Goal: Information Seeking & Learning: Learn about a topic

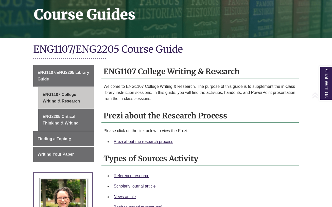
scroll to position [140, 0]
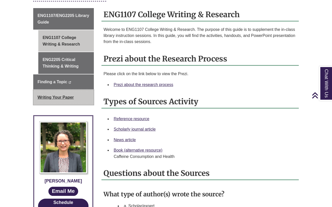
click at [68, 95] on span "Writing Your Paper" at bounding box center [56, 97] width 36 height 4
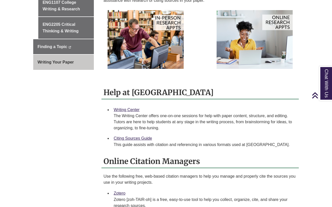
scroll to position [170, 0]
click at [144, 138] on link "Citing Sources Guide" at bounding box center [133, 138] width 38 height 4
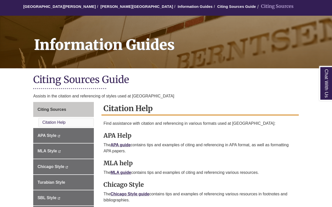
scroll to position [114, 0]
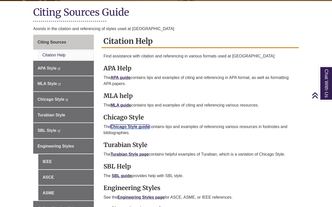
click at [140, 126] on link "Chicago Style guide" at bounding box center [130, 127] width 39 height 4
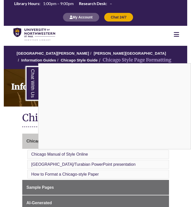
click at [8, 142] on div "Chat With Us" at bounding box center [95, 103] width 191 height 207
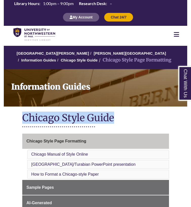
drag, startPoint x: 116, startPoint y: 117, endPoint x: 25, endPoint y: 119, distance: 91.6
click at [25, 119] on h1 "Chicago Style Guide" at bounding box center [95, 118] width 147 height 13
copy h1 "Chicago Style Guide"
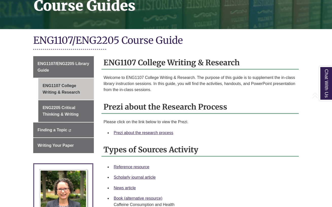
scroll to position [106, 0]
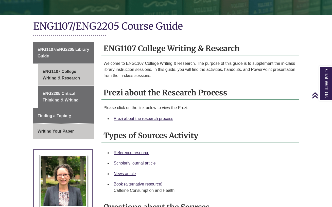
click at [64, 129] on span "Writing Your Paper" at bounding box center [56, 131] width 36 height 4
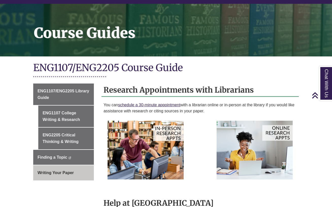
scroll to position [60, 0]
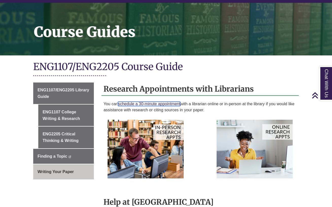
click at [179, 103] on link "schedule a 30-minute appointment" at bounding box center [149, 104] width 62 height 4
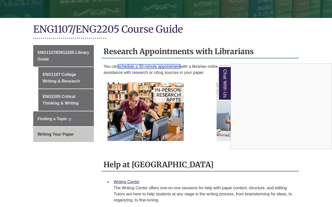
scroll to position [105, 0]
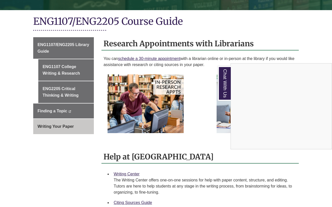
click at [202, 145] on div "Chat With Us" at bounding box center [166, 103] width 332 height 207
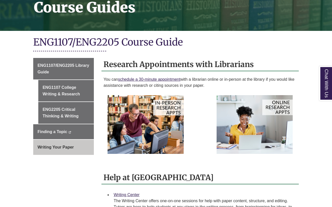
scroll to position [222, 0]
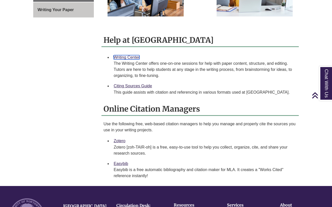
click at [124, 57] on link "Writing Center" at bounding box center [127, 57] width 26 height 4
